Goal: Task Accomplishment & Management: Manage account settings

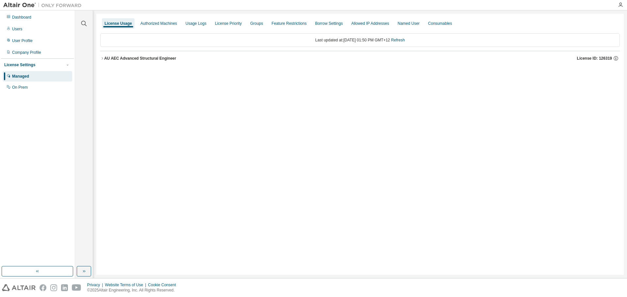
click at [154, 59] on div "AU AEC Advanced Structural Engineer" at bounding box center [140, 58] width 72 height 5
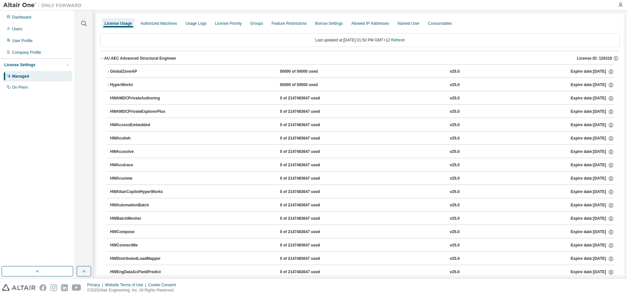
click at [108, 74] on button "GlobalZoneAP 50000 of 50000 used v25.0 Expire date: [DATE]" at bounding box center [360, 72] width 508 height 14
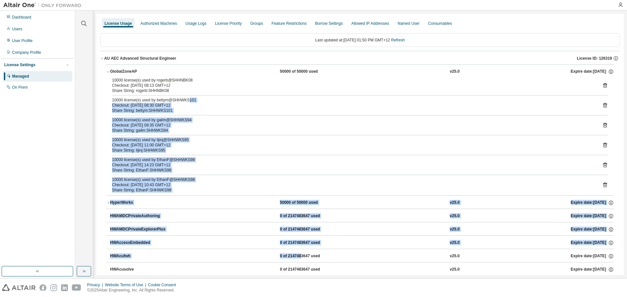
drag, startPoint x: 202, startPoint y: 112, endPoint x: 299, endPoint y: 251, distance: 169.9
click at [210, 104] on div "Checkout: [DATE] 08:30 GMT+12" at bounding box center [352, 105] width 480 height 5
click at [185, 150] on div "Share String: lijinj:SHHWKS95" at bounding box center [352, 150] width 480 height 5
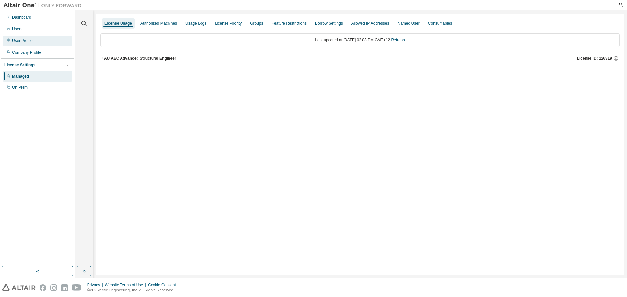
click at [25, 40] on div "User Profile" at bounding box center [22, 40] width 21 height 5
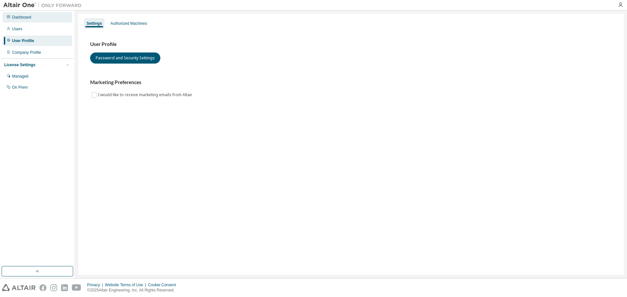
click at [26, 16] on div "Dashboard" at bounding box center [21, 17] width 19 height 5
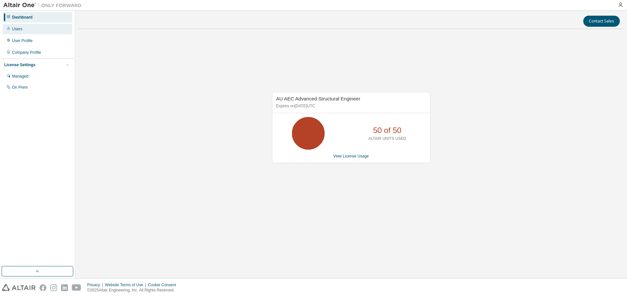
click at [14, 27] on div "Users" at bounding box center [17, 28] width 10 height 5
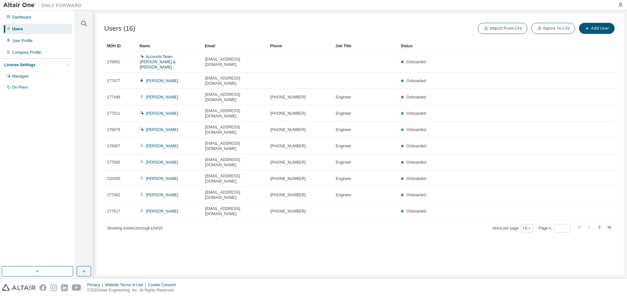
drag, startPoint x: 9, startPoint y: 0, endPoint x: 159, endPoint y: 212, distance: 259.8
click at [159, 212] on div "Users (16) Import From CSV Export To CSV Add User Clear Load Save Save As Field…" at bounding box center [359, 145] width 527 height 262
click at [15, 16] on div "Dashboard" at bounding box center [21, 17] width 19 height 5
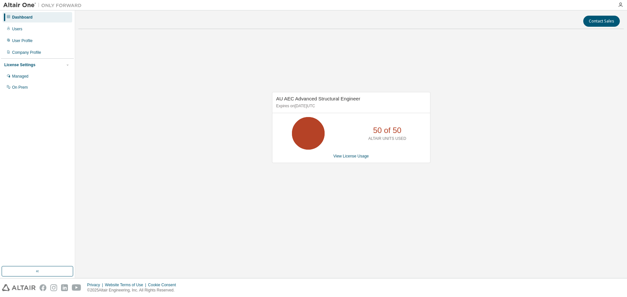
click at [20, 5] on img at bounding box center [44, 5] width 82 height 7
click at [43, 276] on button "button" at bounding box center [38, 271] width 72 height 10
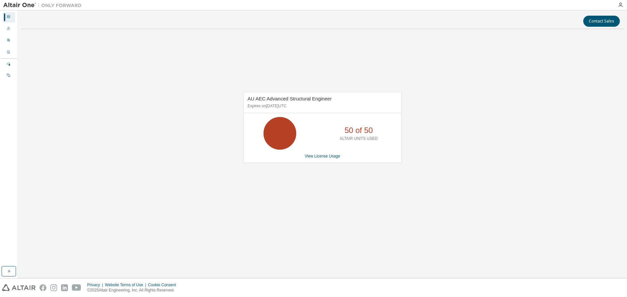
drag, startPoint x: 8, startPoint y: 271, endPoint x: 12, endPoint y: 220, distance: 50.4
click at [8, 270] on icon "button" at bounding box center [8, 271] width 5 height 5
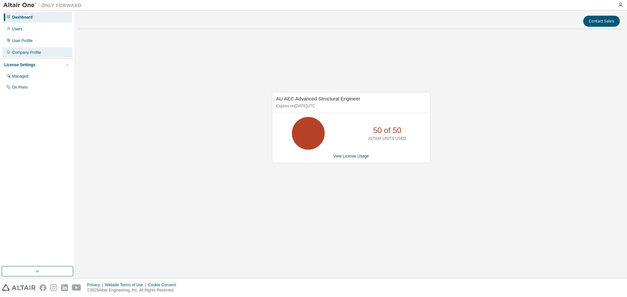
click at [33, 52] on div "Company Profile" at bounding box center [26, 52] width 29 height 5
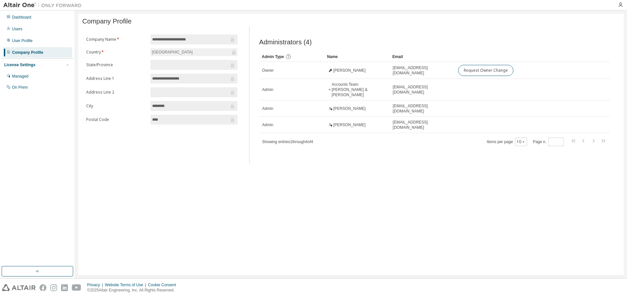
drag, startPoint x: 37, startPoint y: 197, endPoint x: 33, endPoint y: 210, distance: 13.1
click at [37, 197] on div "Dashboard Users User Profile Company Profile License Settings Managed On Prem" at bounding box center [37, 138] width 73 height 254
click at [14, 6] on img at bounding box center [44, 5] width 82 height 7
click at [23, 1] on div at bounding box center [42, 5] width 85 height 10
click at [31, 74] on div "Managed" at bounding box center [38, 76] width 70 height 10
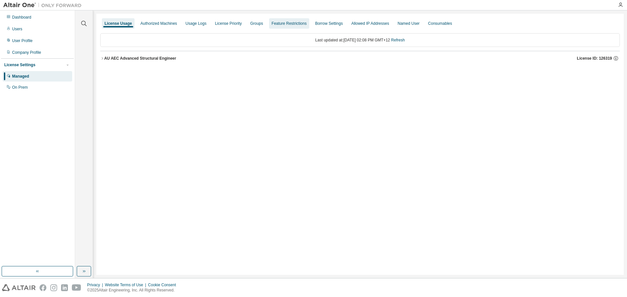
click at [301, 24] on div "Feature Restrictions" at bounding box center [289, 23] width 35 height 5
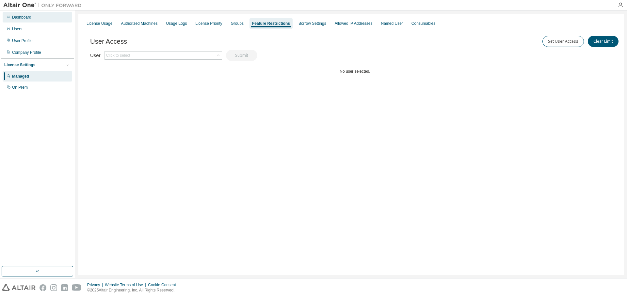
click at [46, 18] on div "Dashboard" at bounding box center [38, 17] width 70 height 10
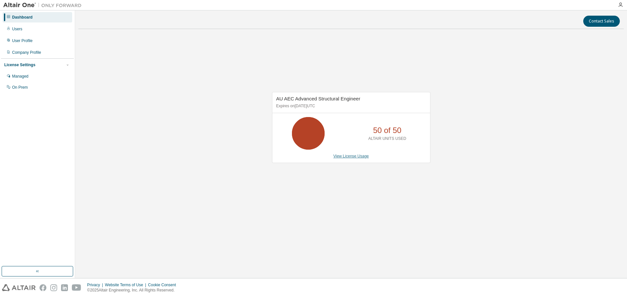
click at [343, 157] on link "View License Usage" at bounding box center [351, 156] width 36 height 5
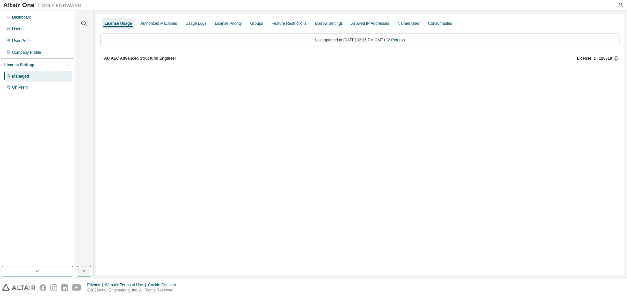
click at [114, 57] on div "AU AEC Advanced Structural Engineer" at bounding box center [140, 58] width 72 height 5
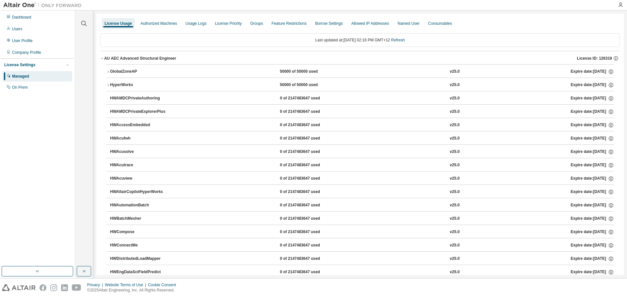
click at [108, 73] on icon "button" at bounding box center [108, 72] width 4 height 4
